Goal: Task Accomplishment & Management: Use online tool/utility

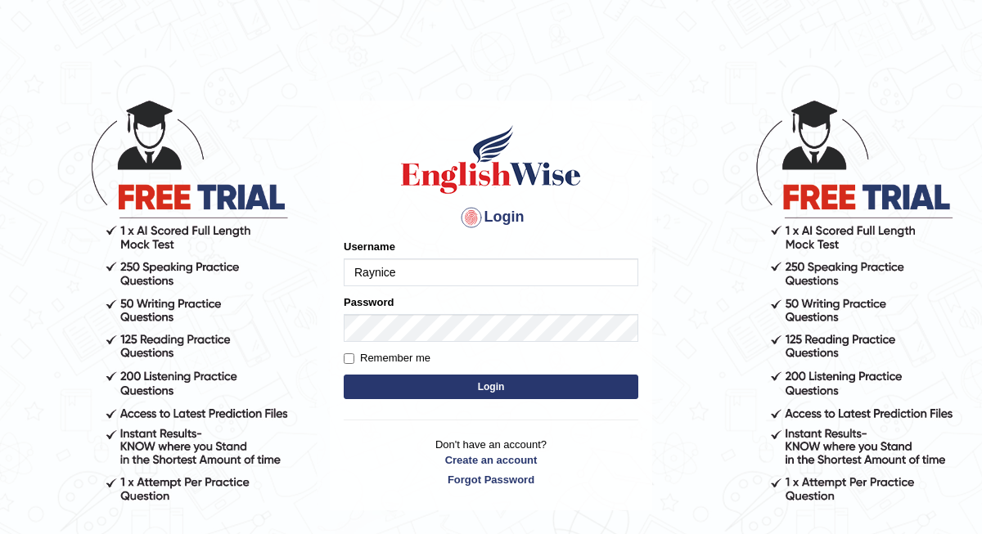
type input "Raynice"
click at [348, 360] on input "Remember me" at bounding box center [349, 358] width 11 height 11
checkbox input "true"
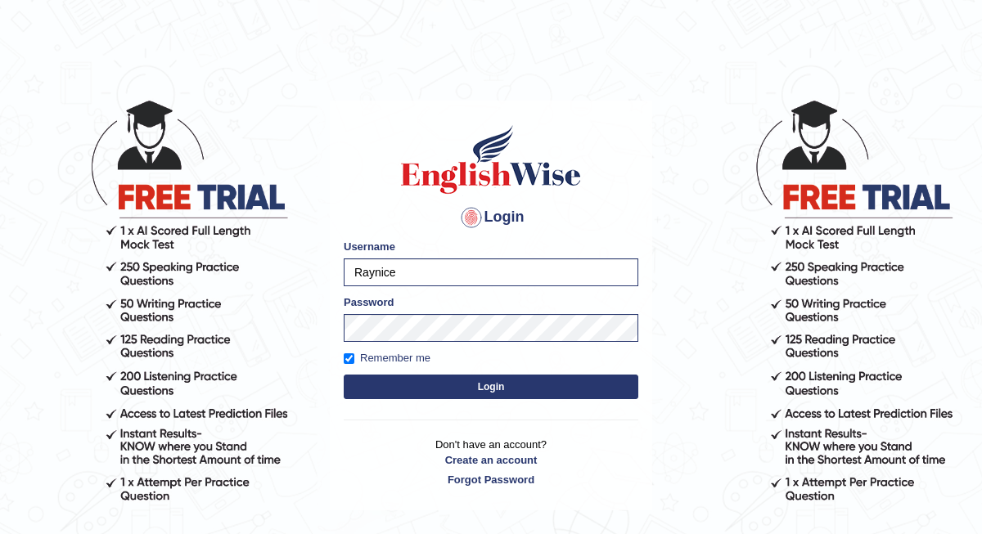
click at [470, 385] on button "Login" at bounding box center [491, 387] width 295 height 25
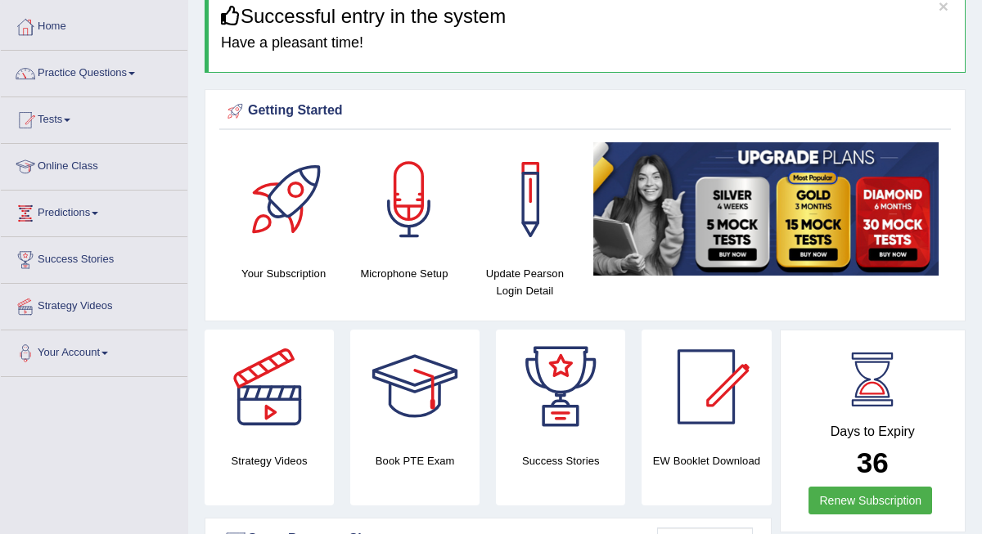
scroll to position [74, 0]
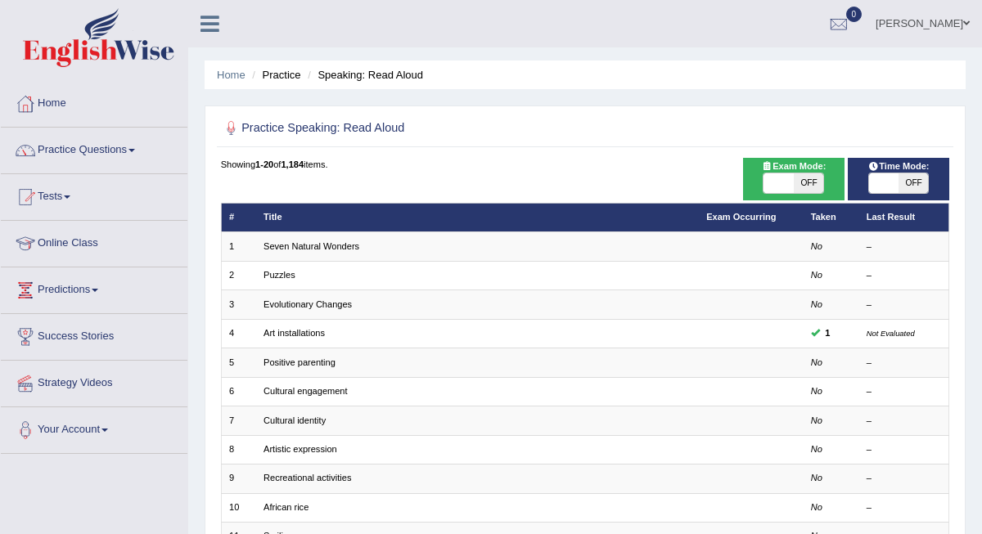
click at [810, 185] on span "OFF" at bounding box center [808, 183] width 29 height 20
checkbox input "true"
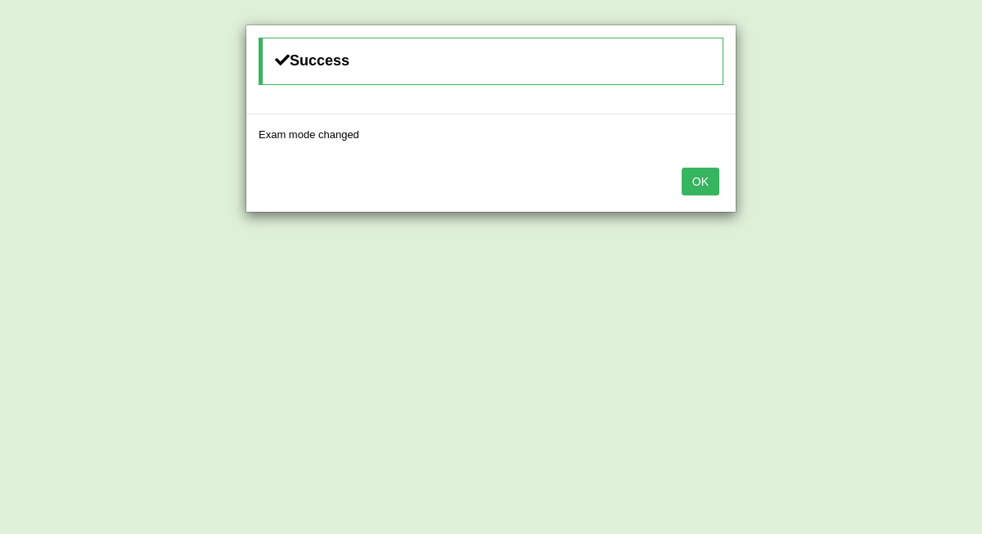
click at [689, 185] on button "OK" at bounding box center [701, 182] width 38 height 28
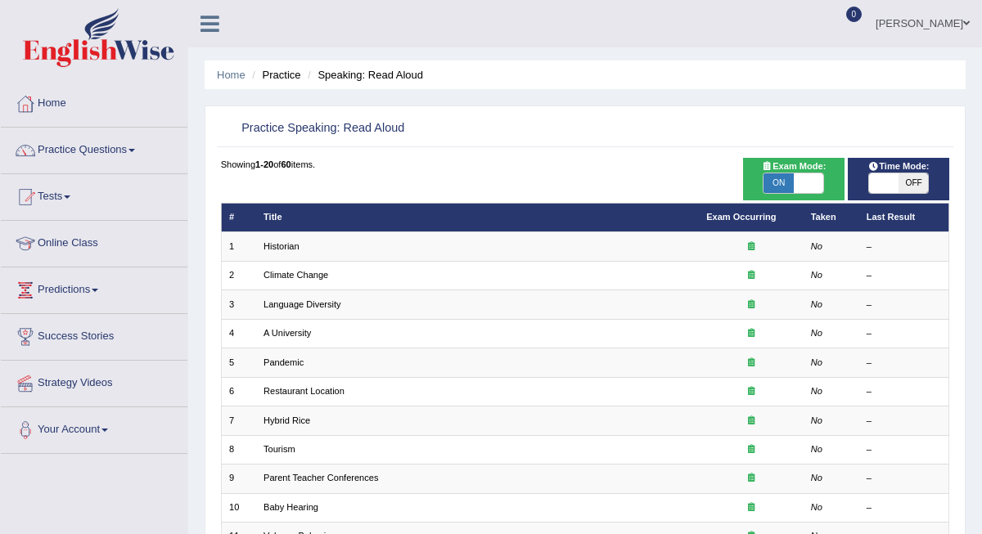
click at [916, 182] on span "OFF" at bounding box center [912, 183] width 29 height 20
checkbox input "true"
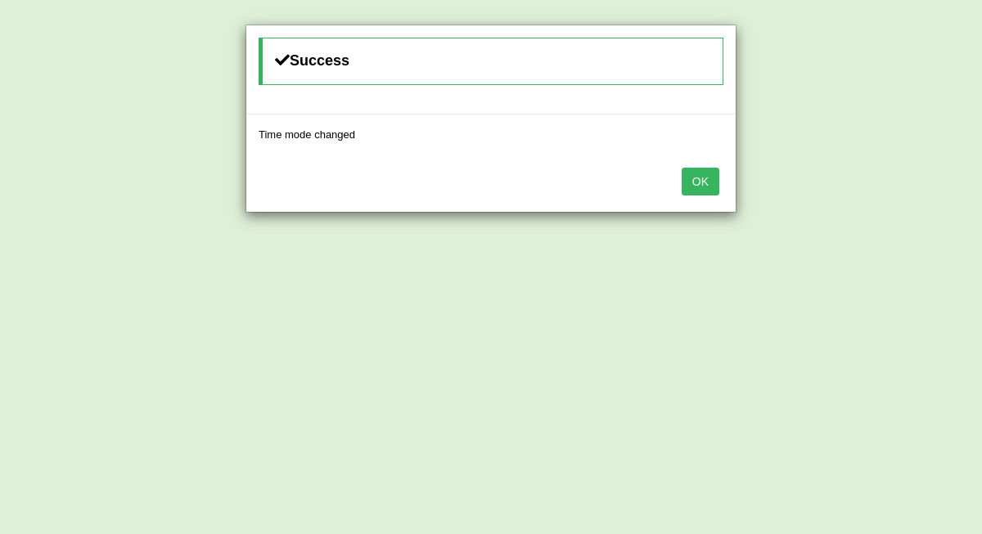
click at [700, 181] on button "OK" at bounding box center [701, 182] width 38 height 28
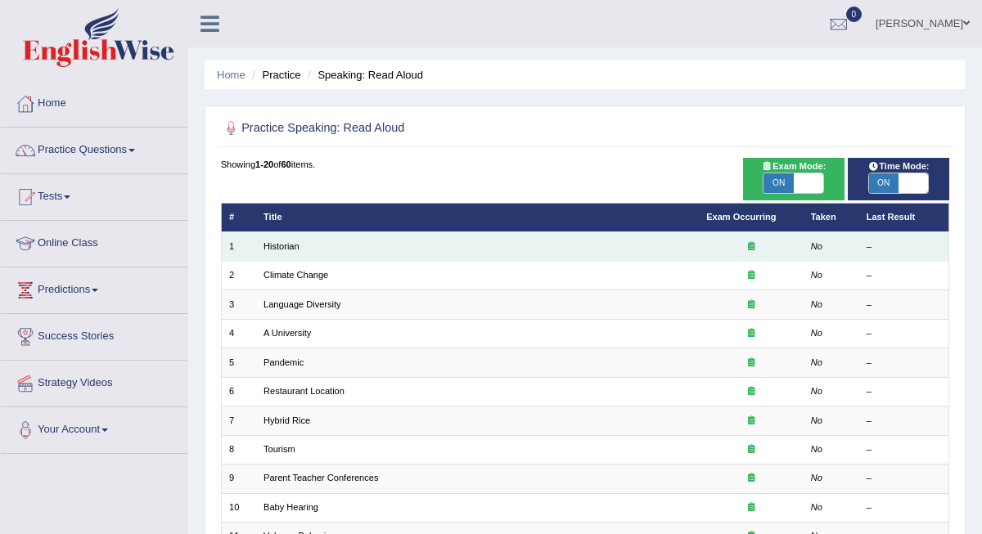
click at [746, 250] on div at bounding box center [750, 247] width 89 height 13
click at [559, 250] on td "Historian" at bounding box center [477, 246] width 443 height 29
click at [748, 245] on icon at bounding box center [751, 245] width 7 height 9
click at [556, 250] on td "Historian" at bounding box center [477, 246] width 443 height 29
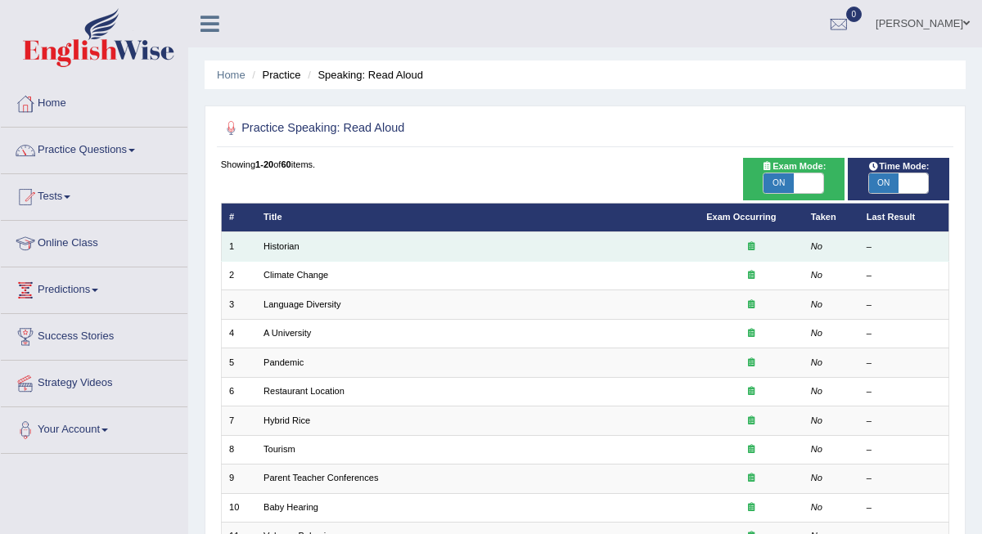
click at [309, 248] on td "Historian" at bounding box center [477, 246] width 443 height 29
click at [267, 250] on link "Historian" at bounding box center [281, 246] width 36 height 10
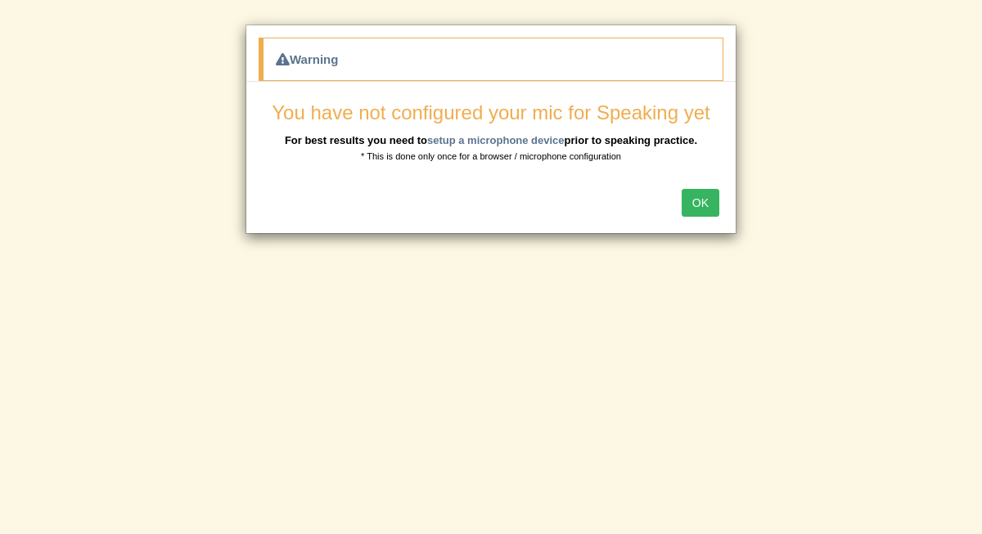
click at [710, 204] on button "OK" at bounding box center [701, 203] width 38 height 28
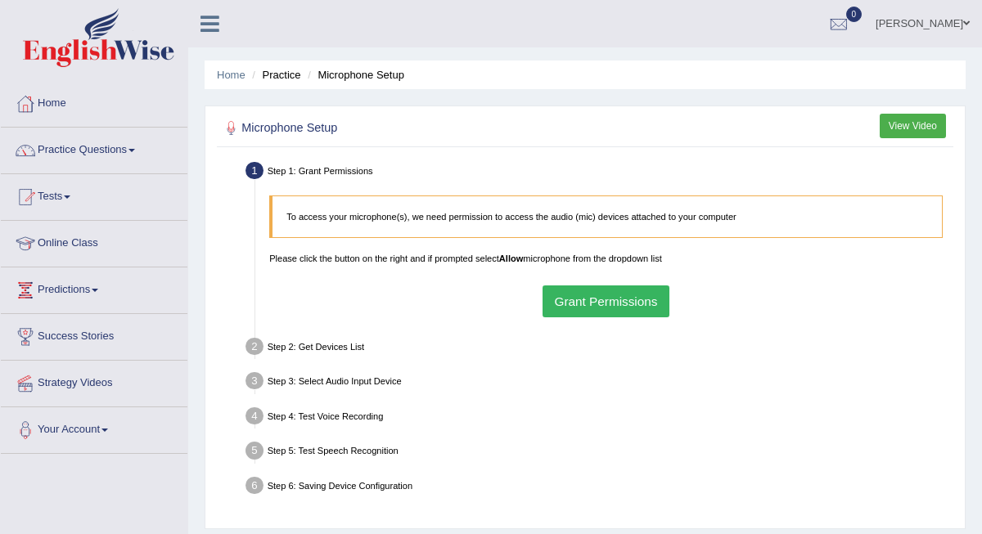
click at [600, 305] on button "Grant Permissions" at bounding box center [605, 302] width 127 height 32
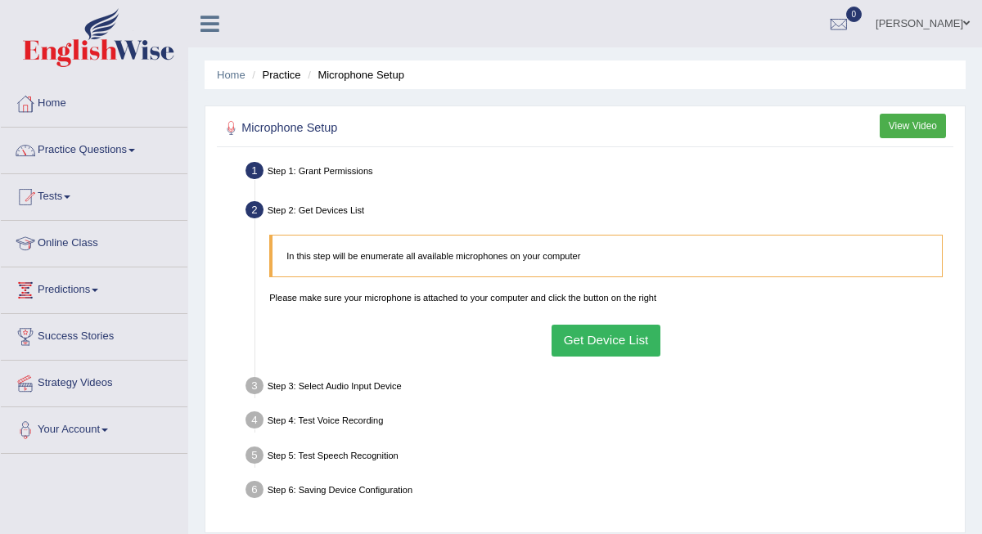
click at [587, 352] on button "Get Device List" at bounding box center [605, 341] width 109 height 32
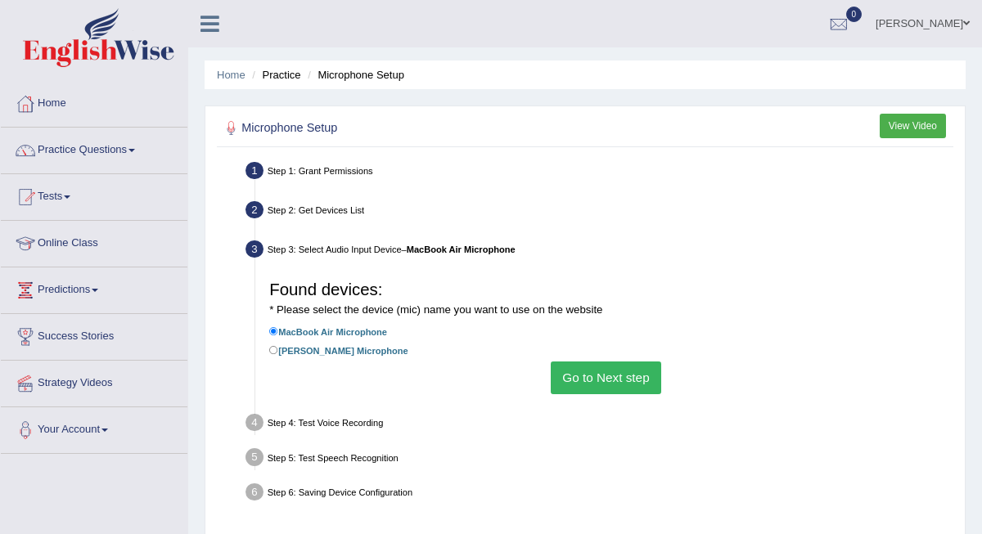
click at [593, 377] on button "Go to Next step" at bounding box center [606, 378] width 110 height 32
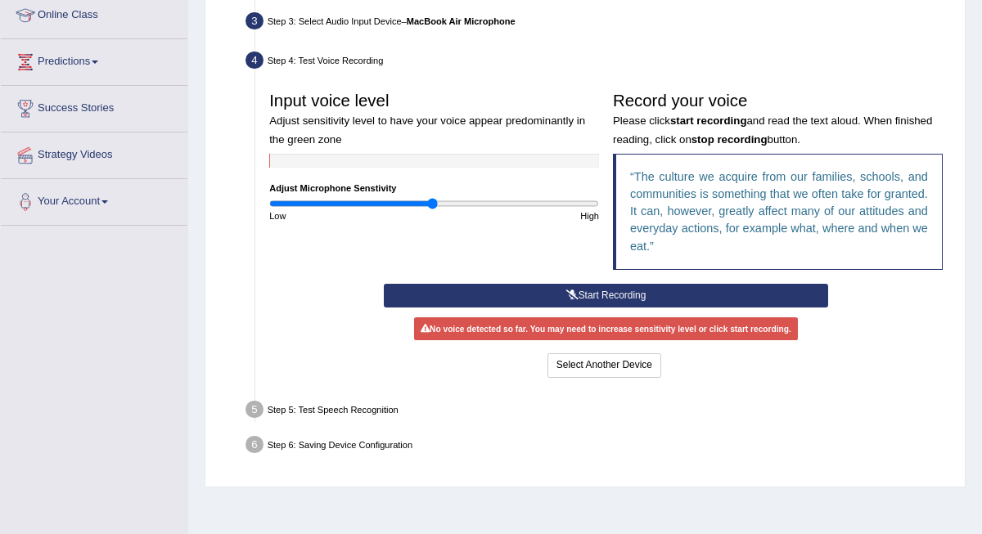
scroll to position [230, 0]
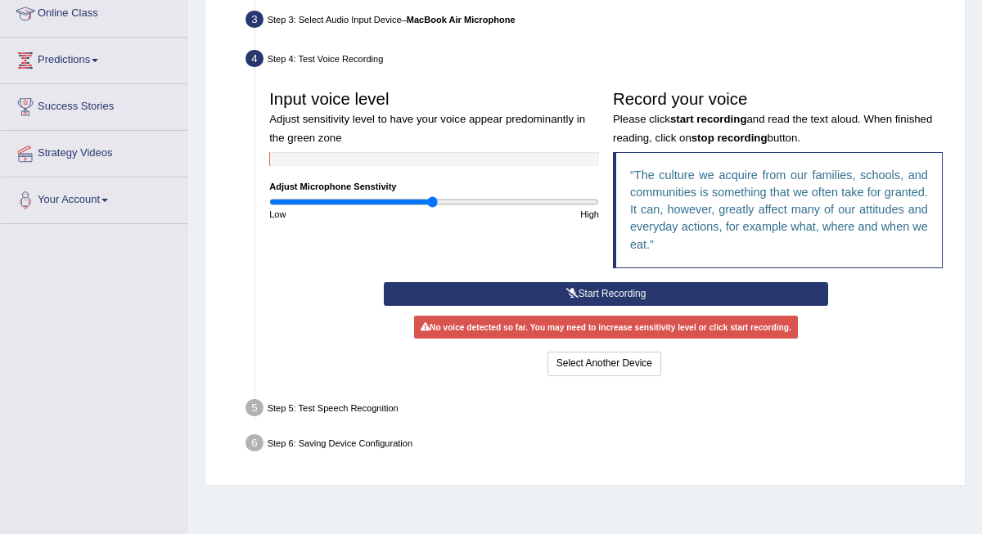
click at [605, 306] on button "Start Recording" at bounding box center [606, 294] width 444 height 24
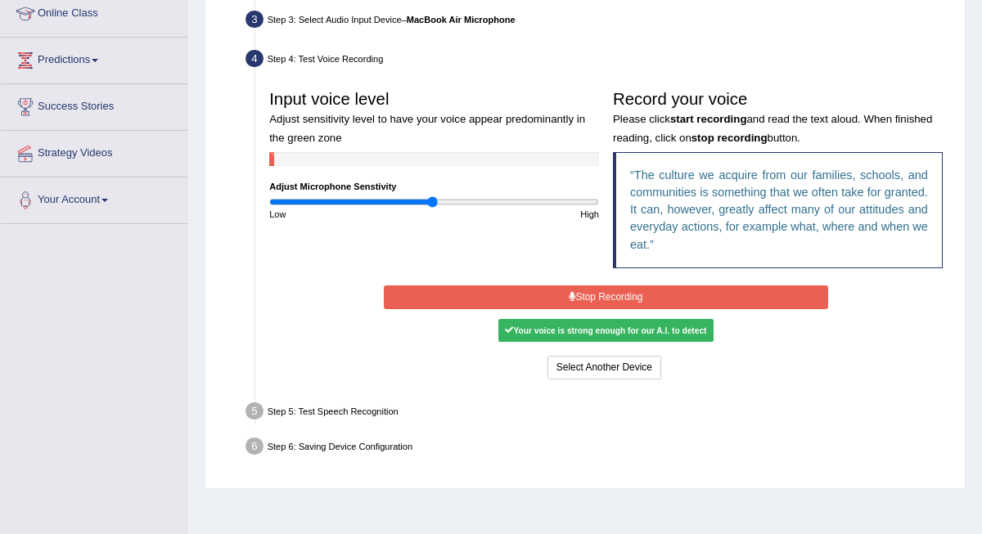
click at [610, 309] on button "Stop Recording" at bounding box center [606, 298] width 444 height 24
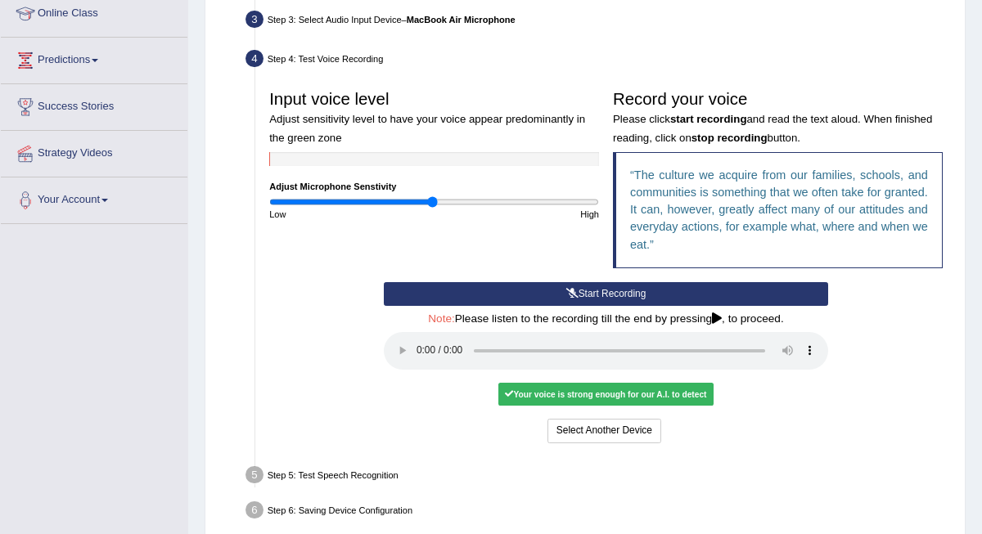
click at [409, 359] on audio at bounding box center [606, 351] width 444 height 38
click at [415, 359] on audio at bounding box center [606, 351] width 444 height 38
click at [691, 434] on button "Voice is ok. Go to Next step" at bounding box center [663, 431] width 137 height 24
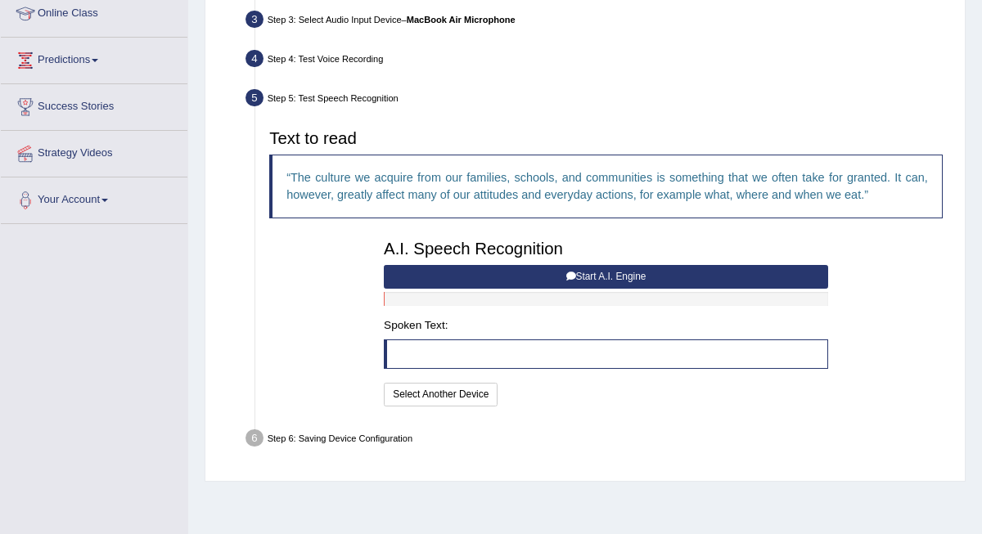
scroll to position [272, 0]
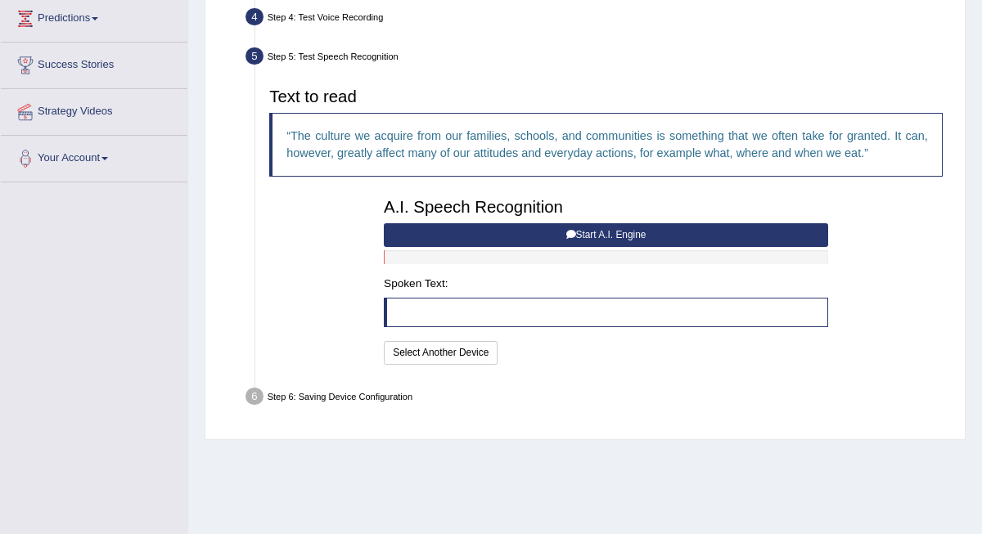
click at [619, 247] on button "Start A.I. Engine" at bounding box center [606, 235] width 444 height 24
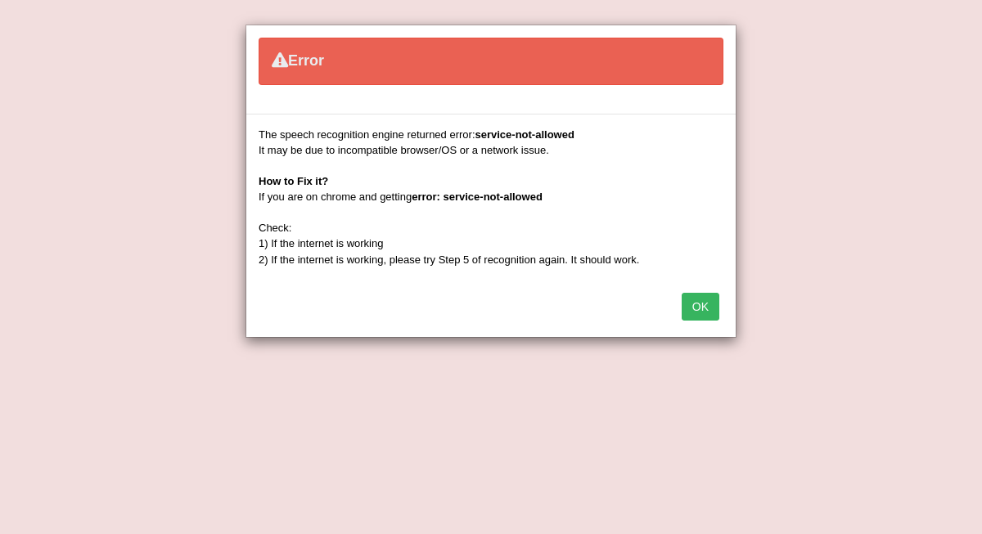
click at [698, 302] on button "OK" at bounding box center [701, 307] width 38 height 28
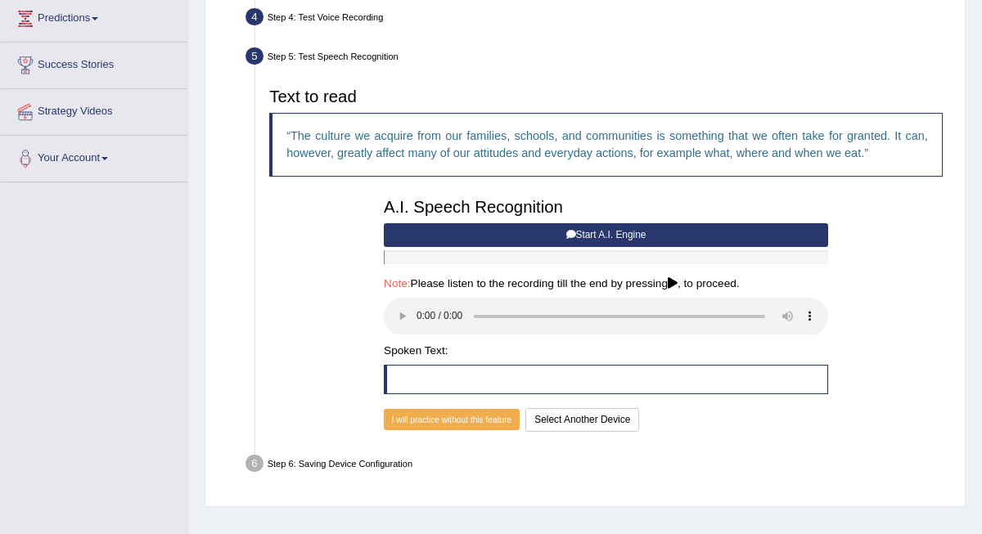
click at [611, 247] on button "Start A.I. Engine" at bounding box center [606, 235] width 444 height 24
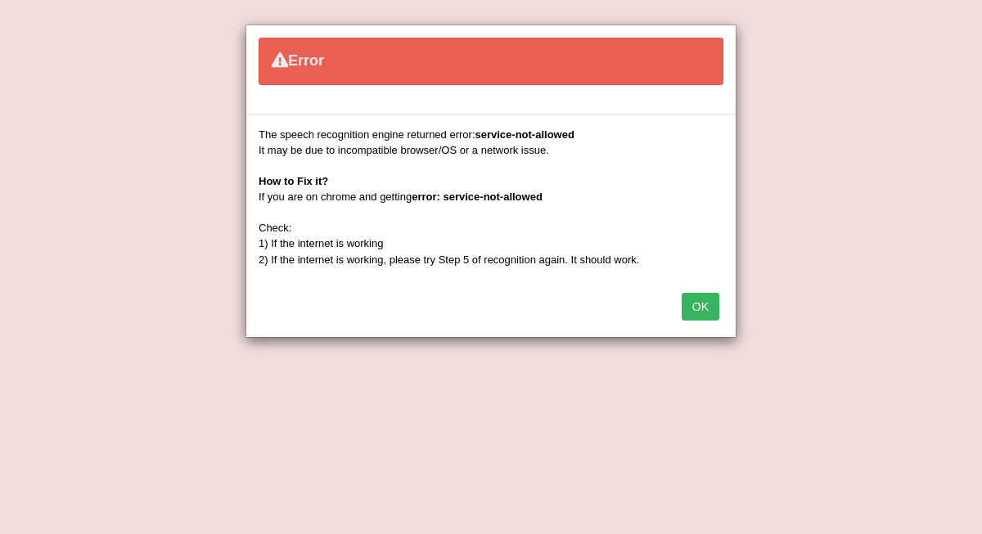
click at [704, 304] on button "OK" at bounding box center [701, 307] width 38 height 28
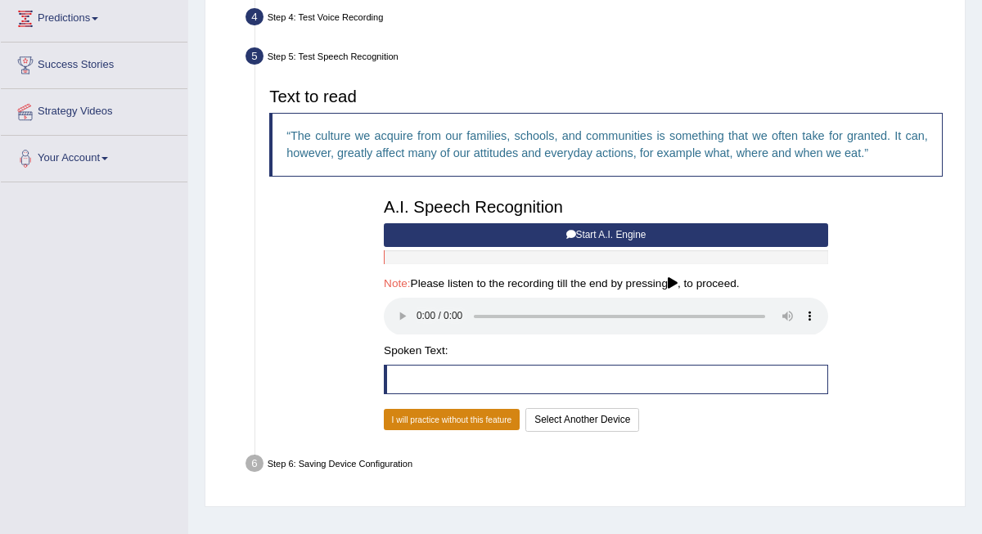
click at [466, 421] on button "I will practice without this feature" at bounding box center [452, 419] width 136 height 21
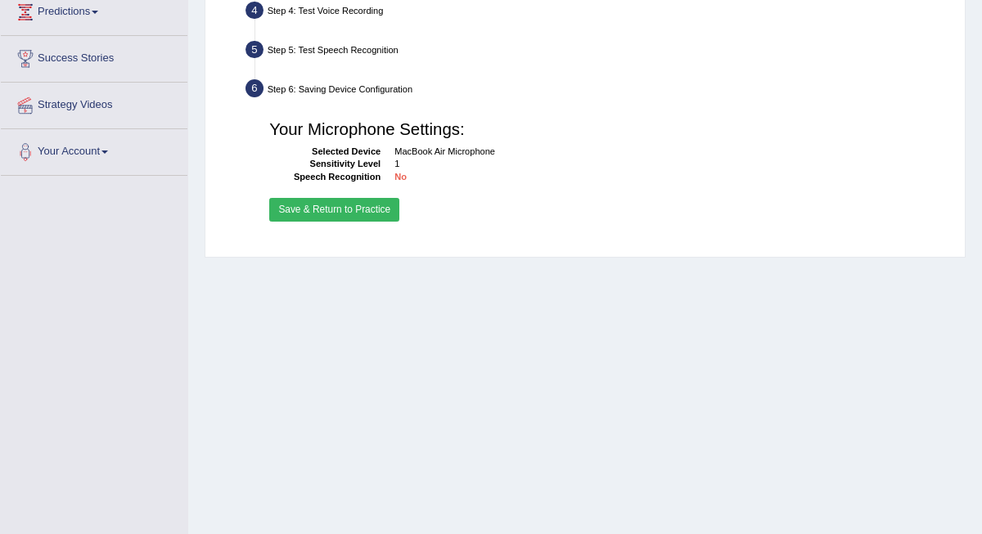
scroll to position [278, 0]
click at [349, 222] on button "Save & Return to Practice" at bounding box center [334, 210] width 130 height 24
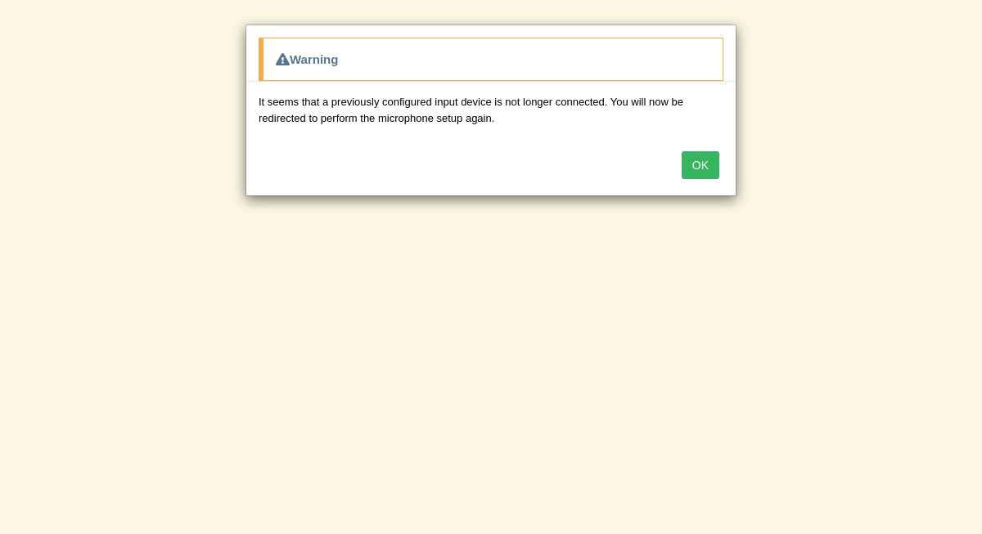
click at [702, 165] on button "OK" at bounding box center [701, 165] width 38 height 28
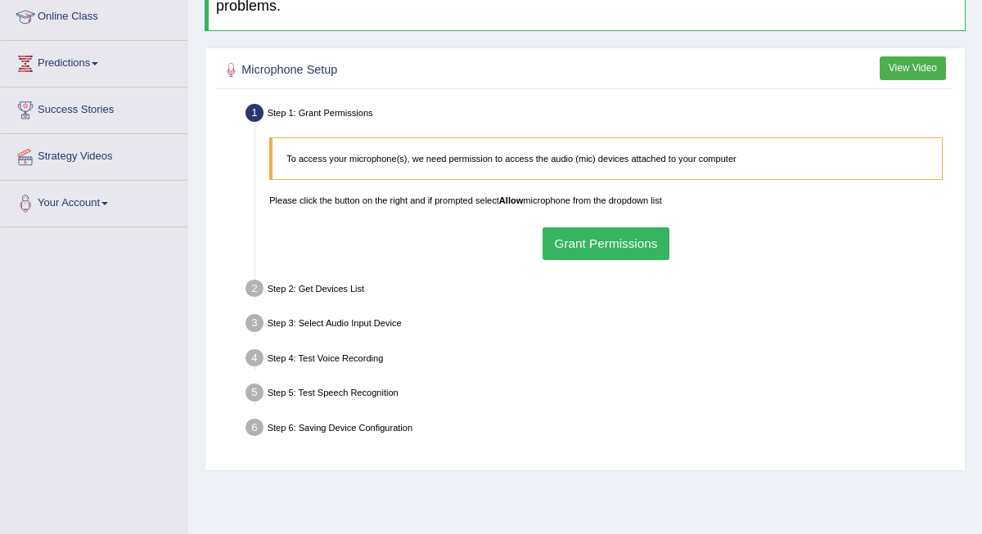
scroll to position [254, 0]
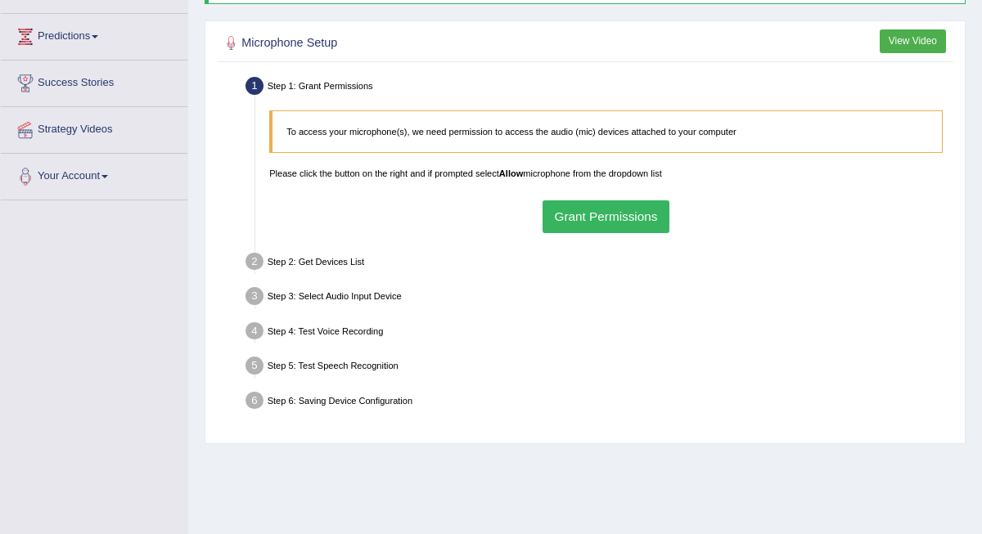
click at [610, 207] on button "Grant Permissions" at bounding box center [605, 216] width 127 height 32
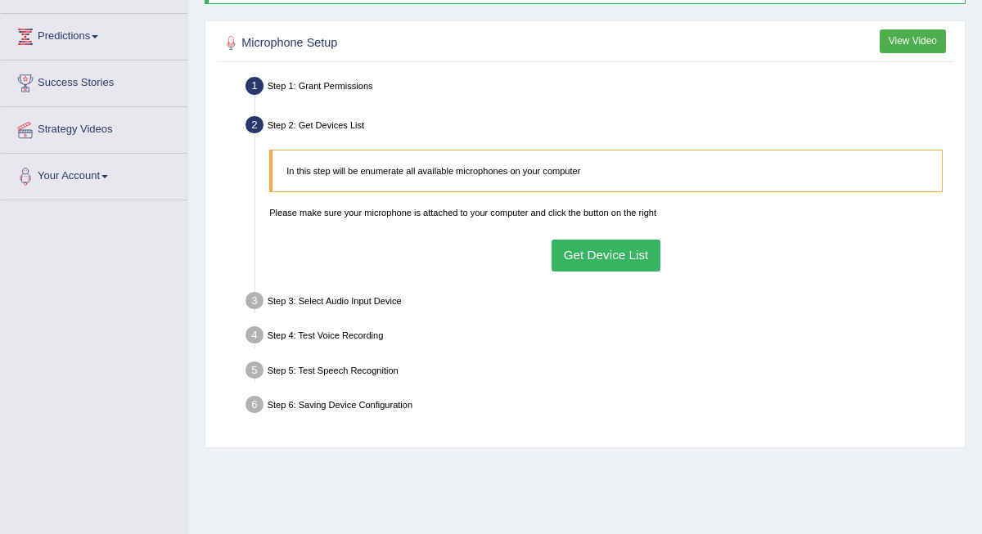
click at [601, 262] on button "Get Device List" at bounding box center [605, 256] width 109 height 32
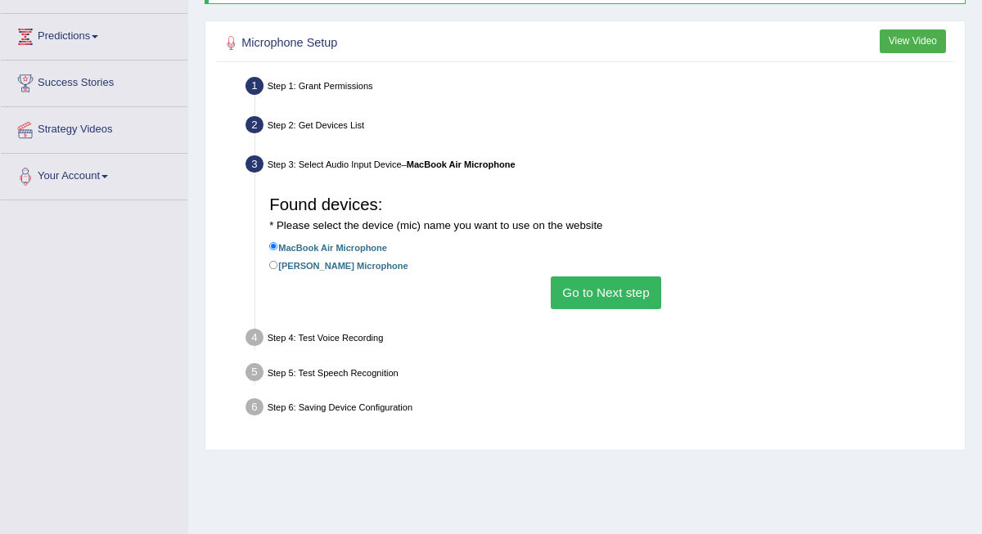
click at [597, 299] on button "Go to Next step" at bounding box center [606, 293] width 110 height 32
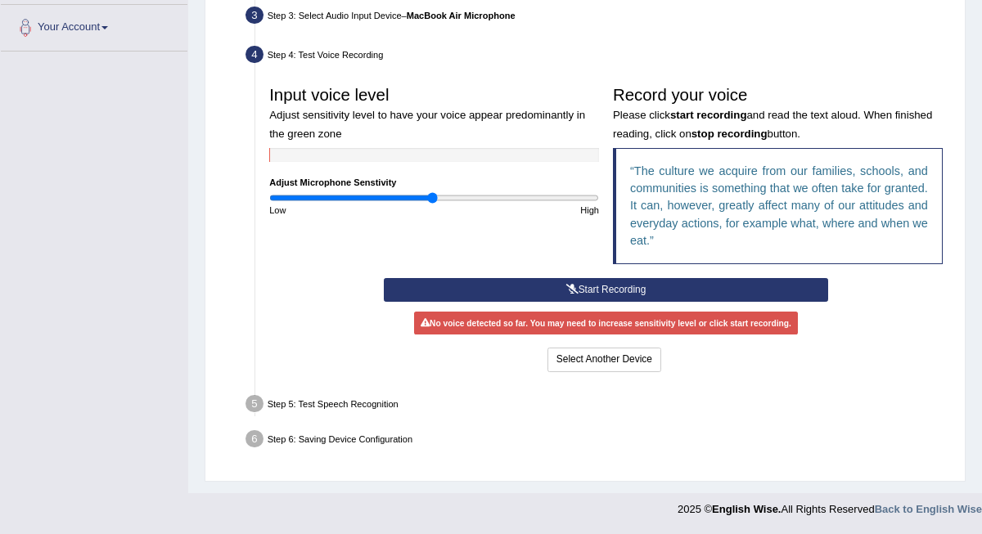
scroll to position [420, 0]
click at [629, 282] on button "Start Recording" at bounding box center [606, 290] width 444 height 24
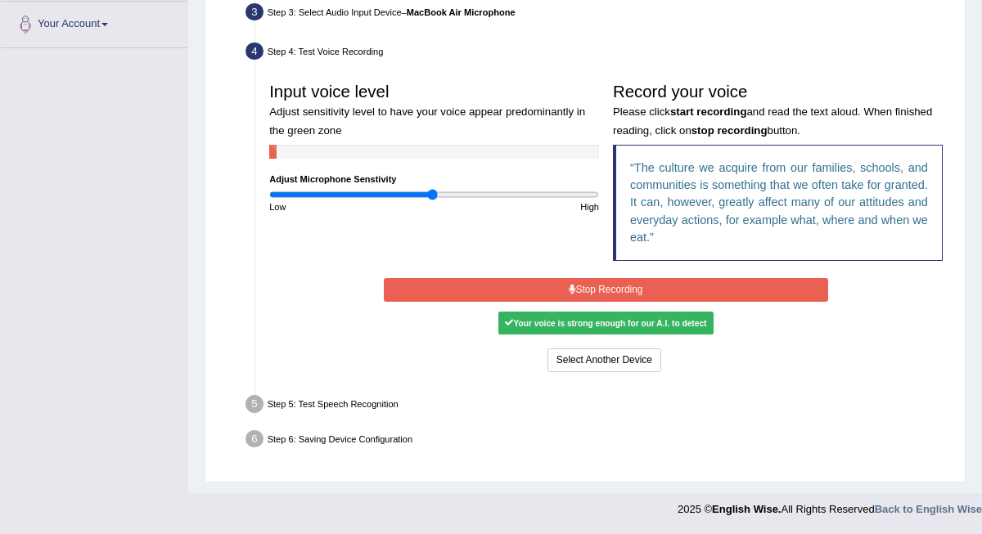
click at [605, 284] on button "Stop Recording" at bounding box center [606, 290] width 444 height 24
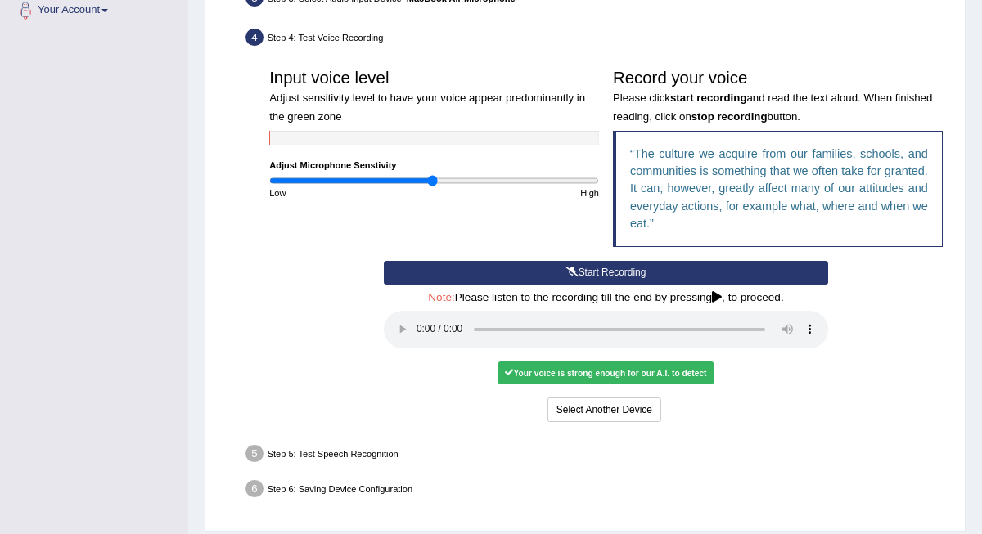
click at [412, 334] on audio at bounding box center [606, 330] width 444 height 38
click at [415, 332] on audio at bounding box center [606, 330] width 444 height 38
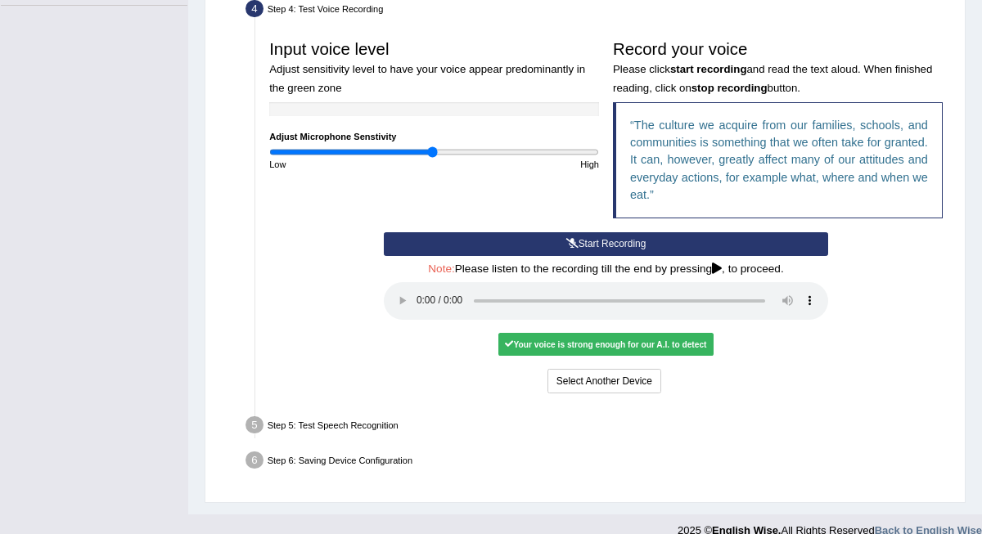
scroll to position [449, 0]
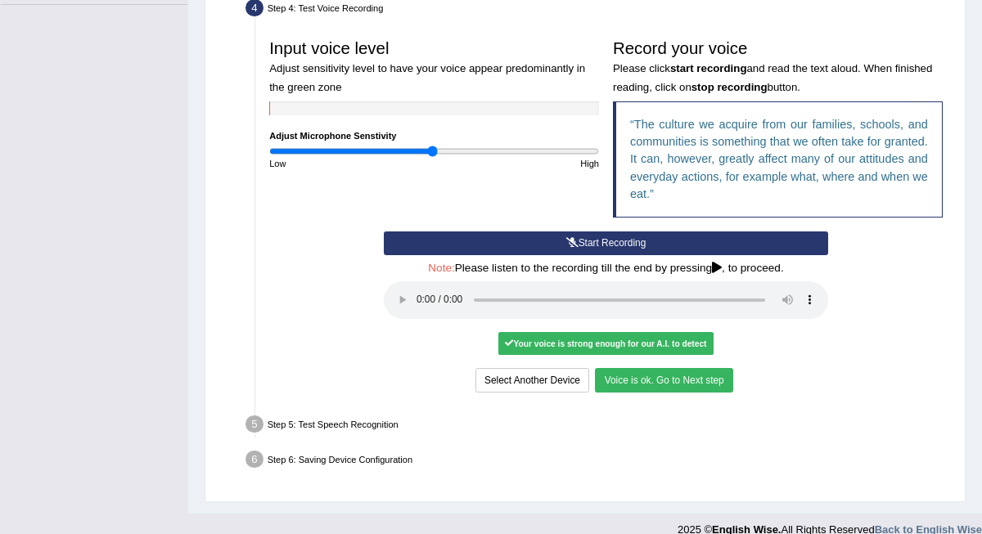
click at [651, 375] on button "Voice is ok. Go to Next step" at bounding box center [663, 380] width 137 height 24
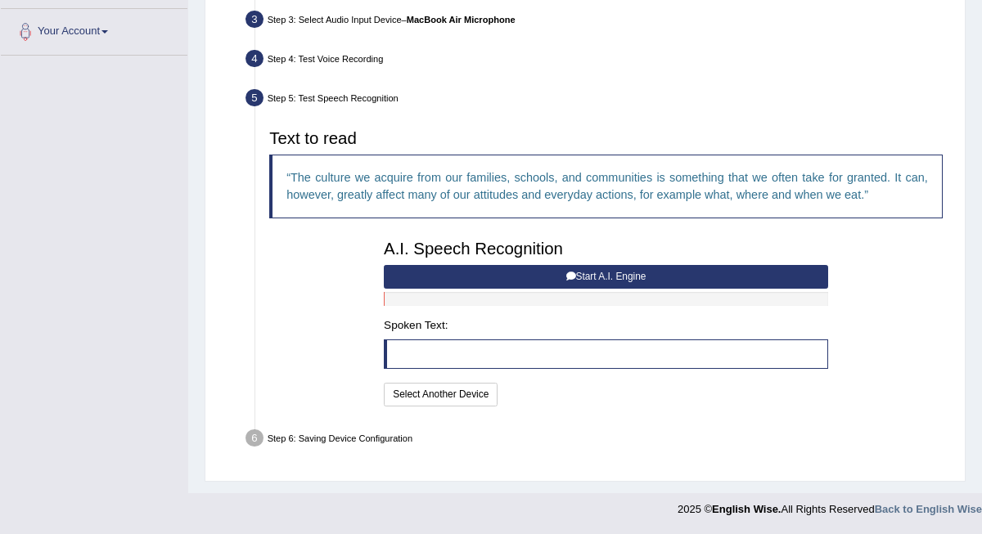
scroll to position [416, 0]
click at [606, 273] on button "Start A.I. Engine" at bounding box center [606, 277] width 444 height 24
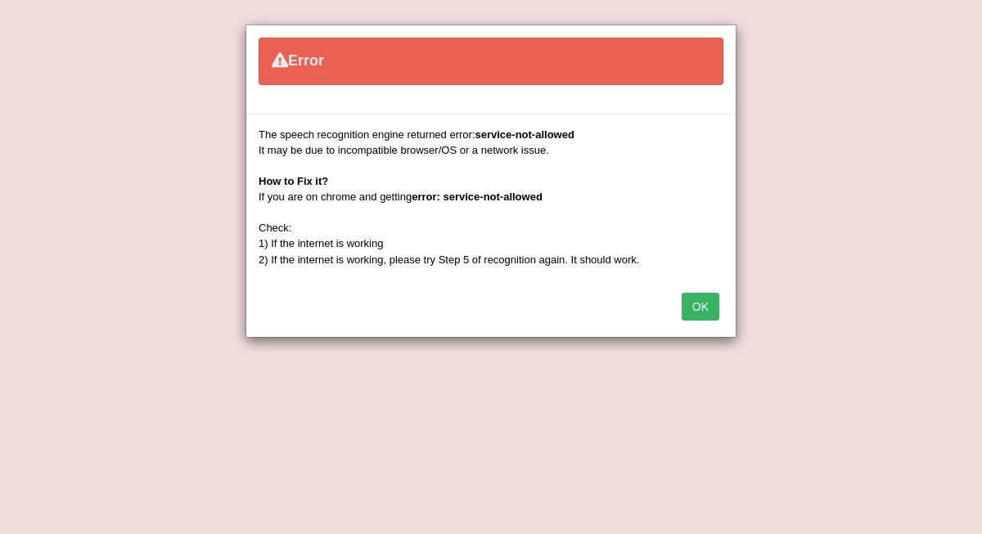
click at [711, 306] on button "OK" at bounding box center [701, 307] width 38 height 28
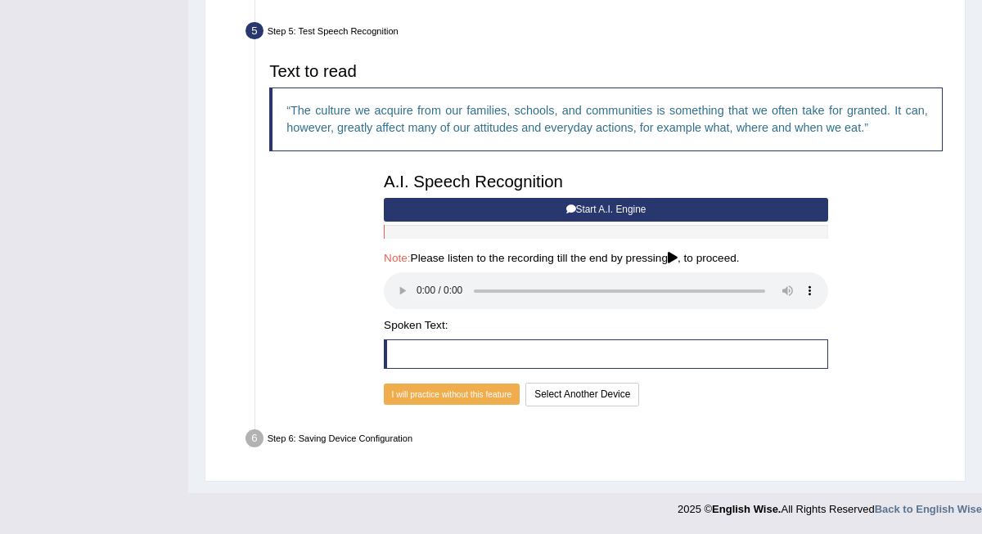
scroll to position [466, 0]
click at [481, 353] on blockquote at bounding box center [606, 354] width 444 height 29
click at [577, 395] on button "Select Another Device" at bounding box center [582, 395] width 114 height 24
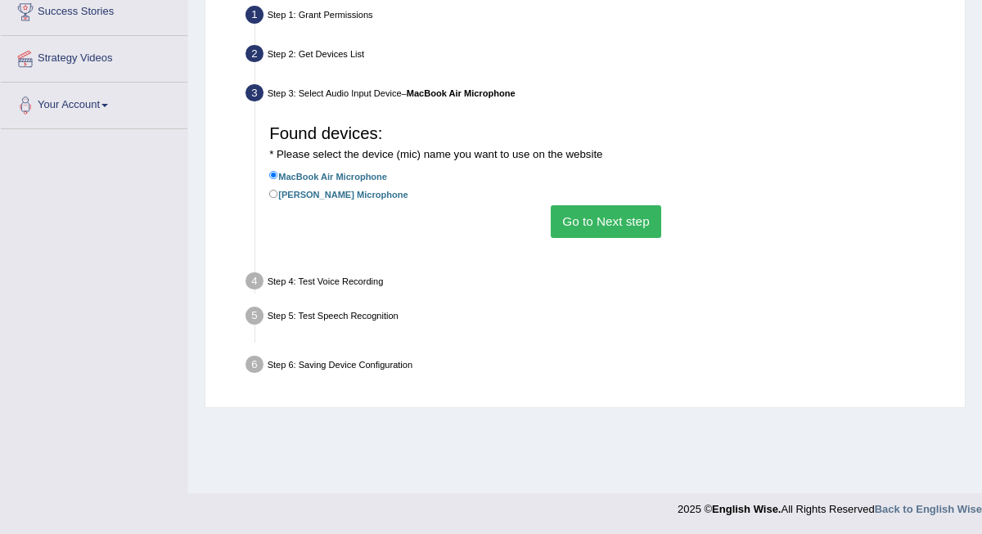
scroll to position [325, 0]
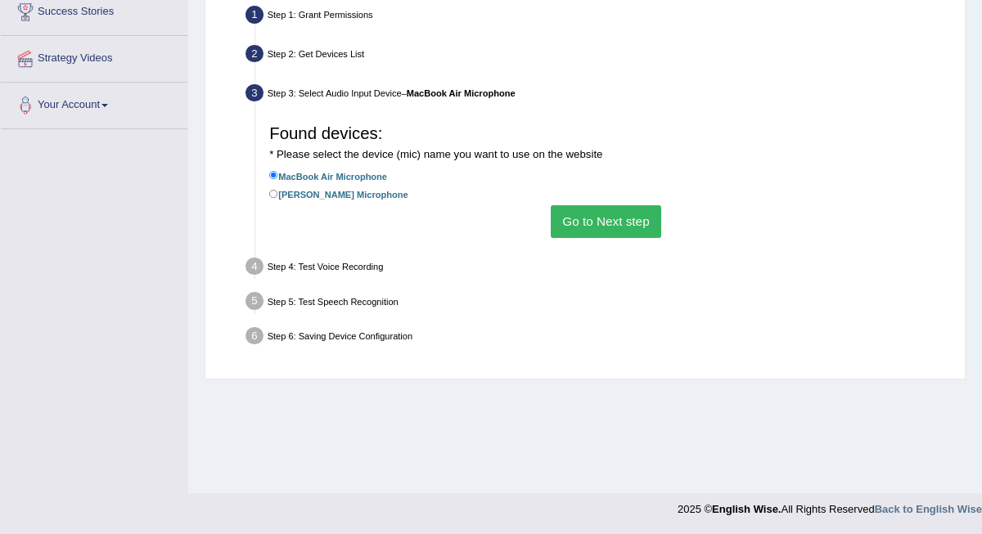
click at [586, 227] on button "Go to Next step" at bounding box center [606, 221] width 110 height 32
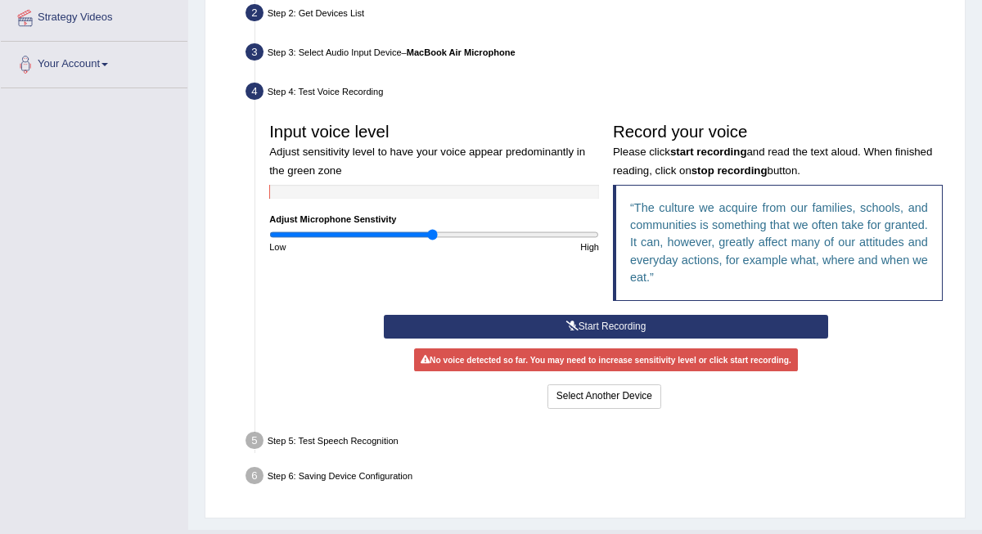
scroll to position [74, 0]
